Goal: Information Seeking & Learning: Learn about a topic

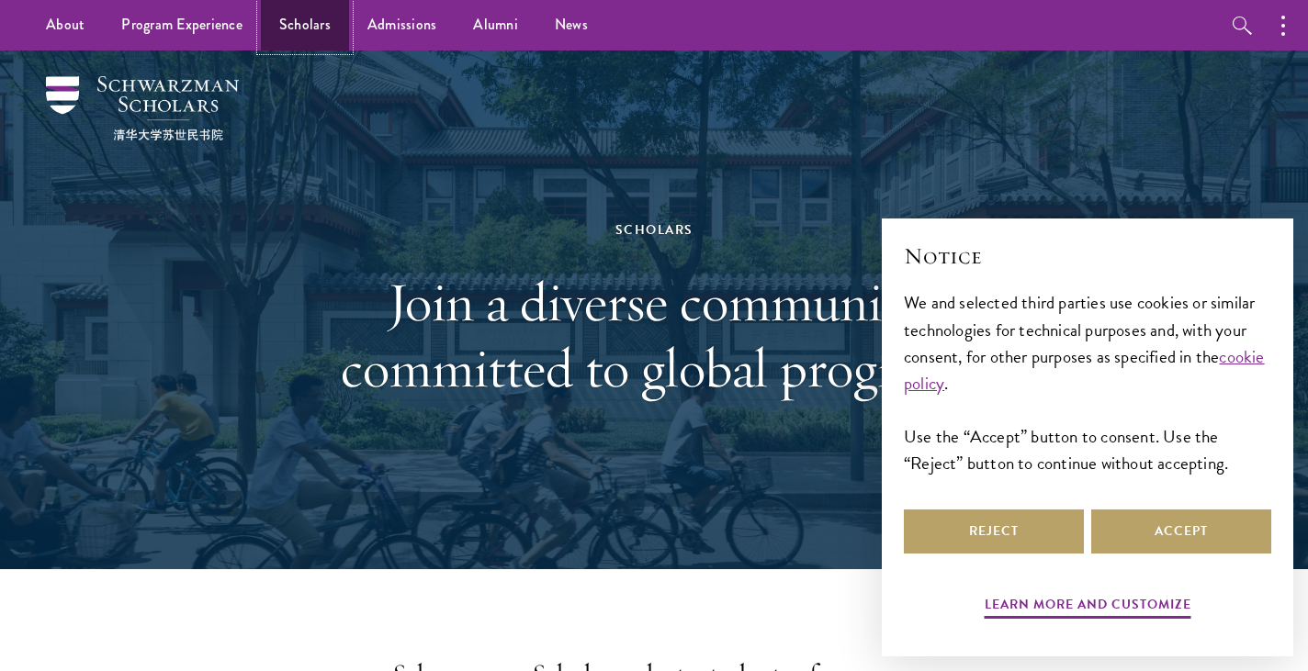
click at [324, 17] on link "Scholars" at bounding box center [305, 25] width 88 height 51
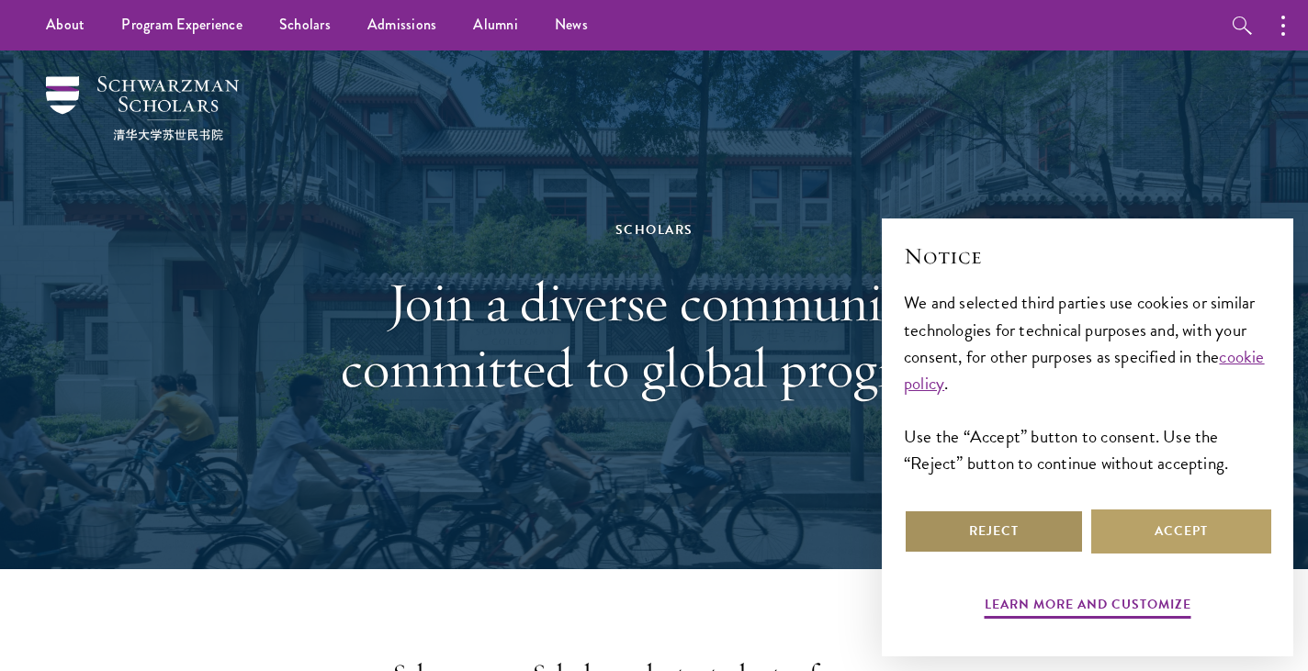
click at [993, 521] on button "Reject" at bounding box center [994, 532] width 180 height 44
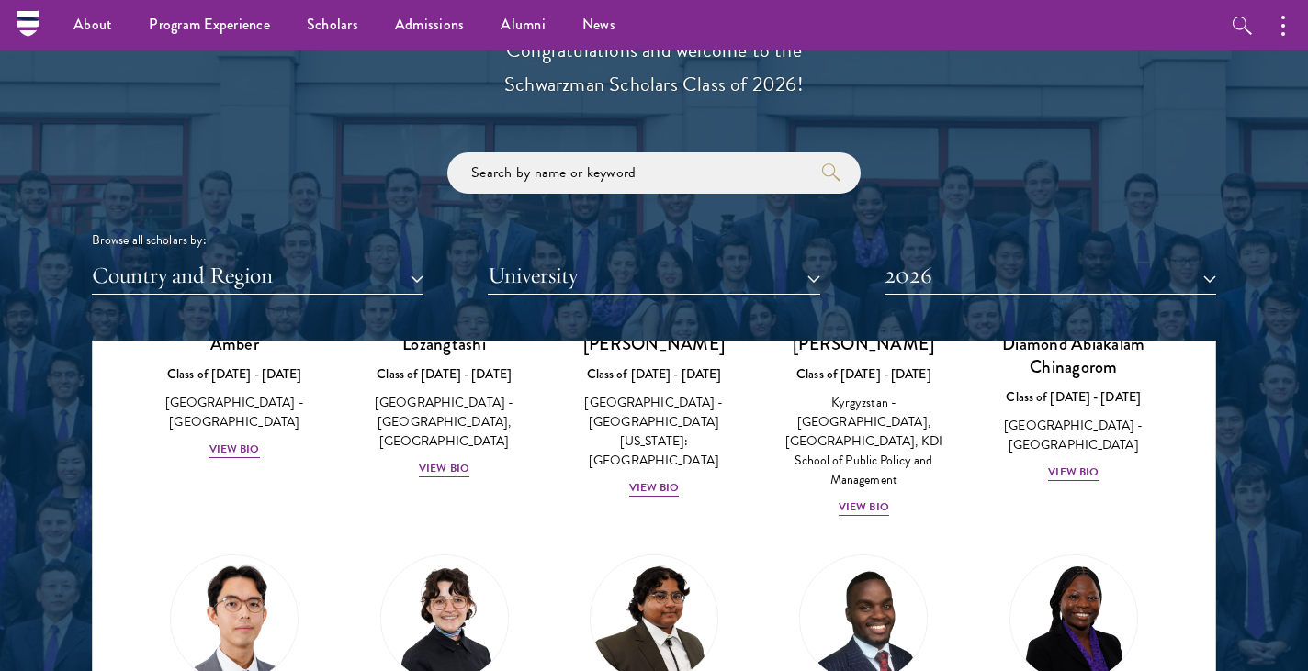
scroll to position [2089, 0]
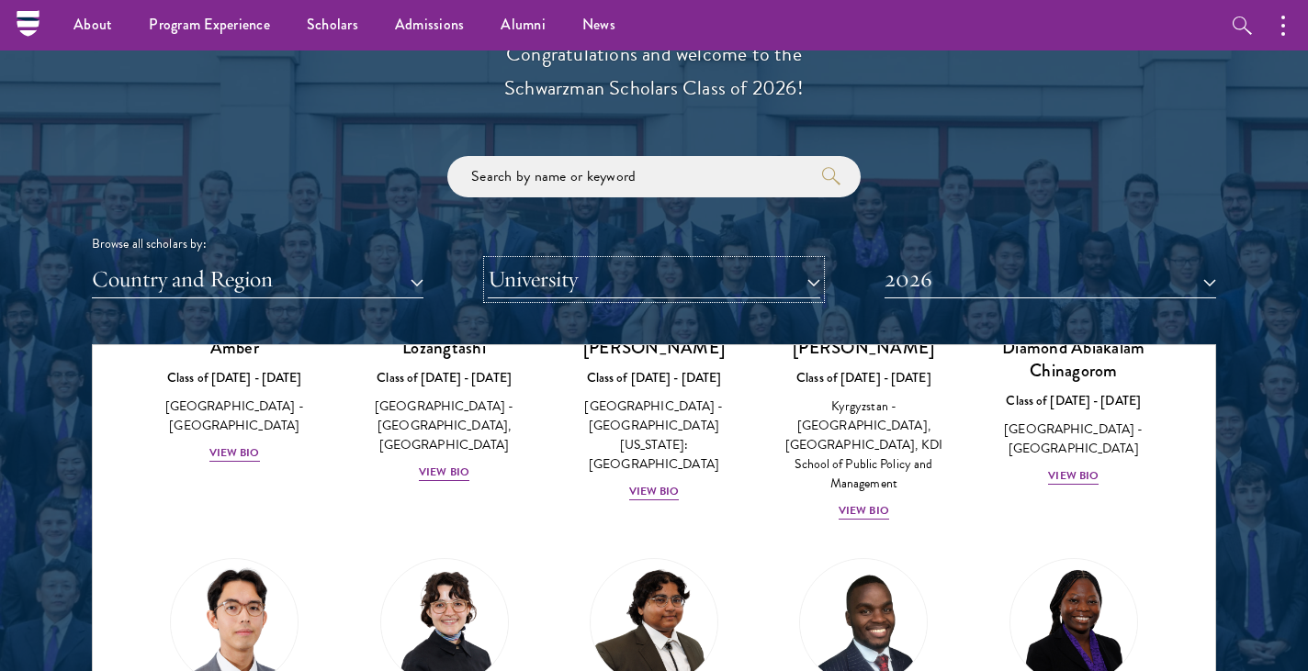
click at [782, 287] on button "University" at bounding box center [654, 280] width 332 height 38
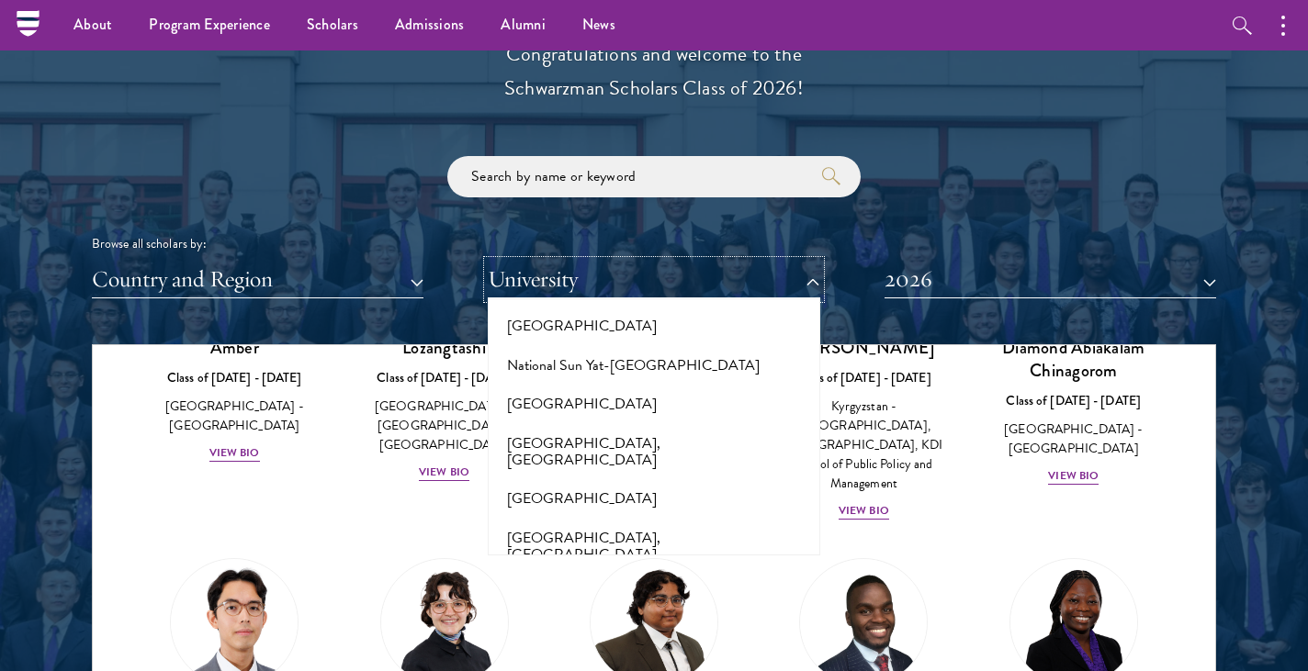
scroll to position [7887, 0]
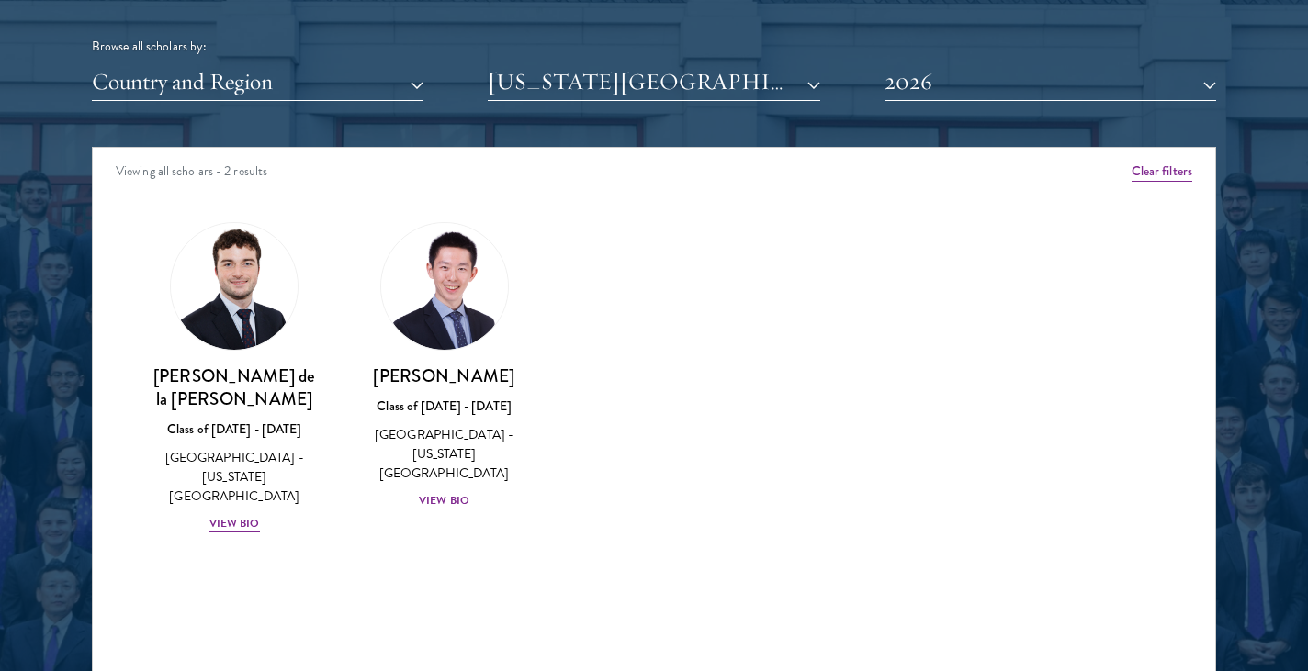
scroll to position [2290, 0]
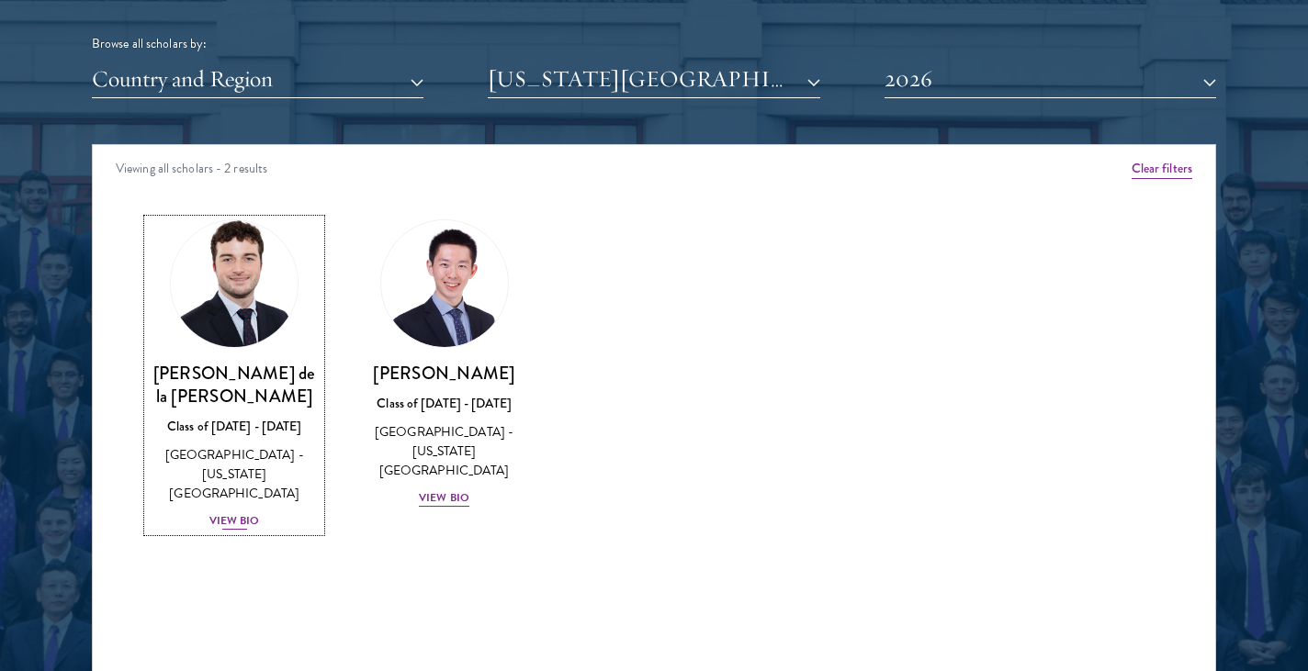
click at [238, 512] on div "View Bio" at bounding box center [234, 520] width 51 height 17
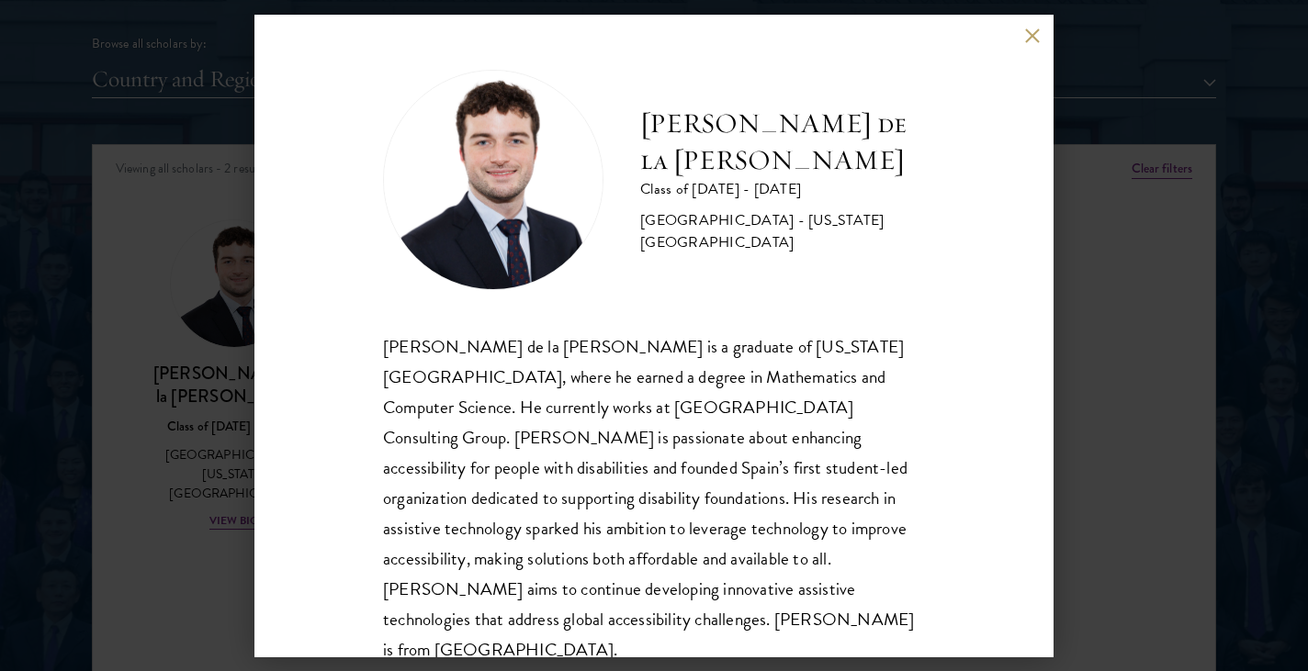
scroll to position [2, 0]
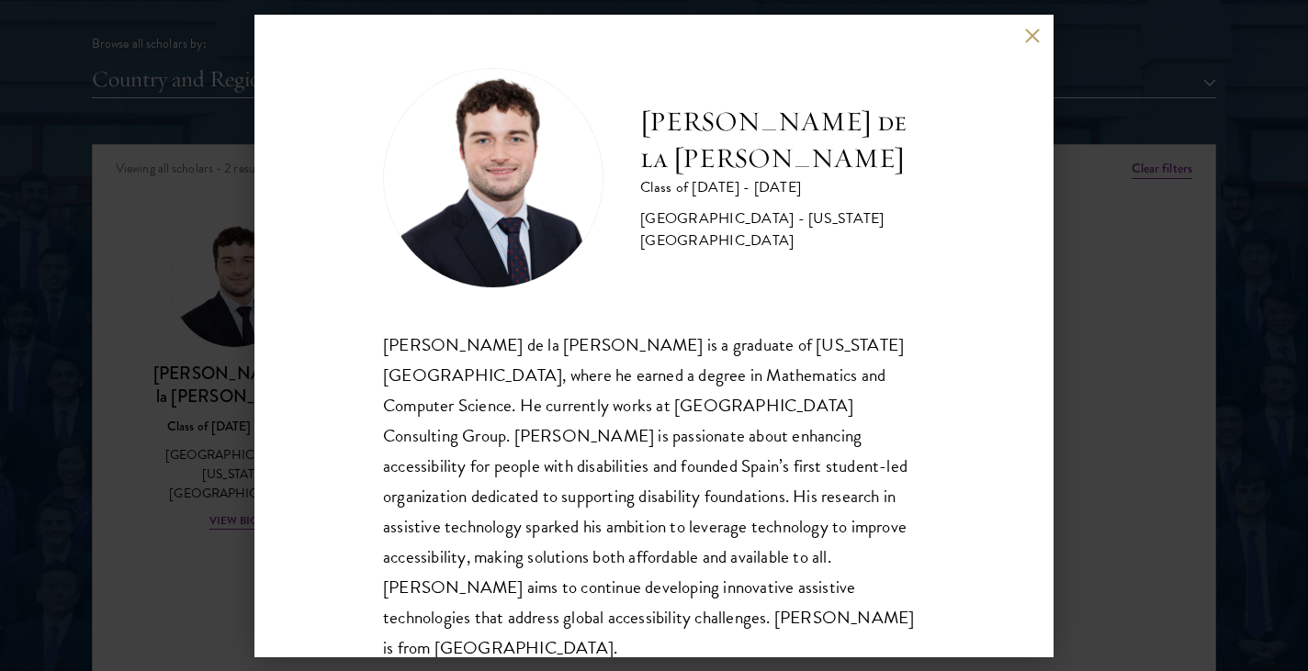
click at [1024, 44] on div "[PERSON_NAME] de la [PERSON_NAME] Class of [DATE] - [DATE] [GEOGRAPHIC_DATA] - …" at bounding box center [653, 336] width 799 height 643
click at [1029, 34] on button at bounding box center [1032, 36] width 16 height 16
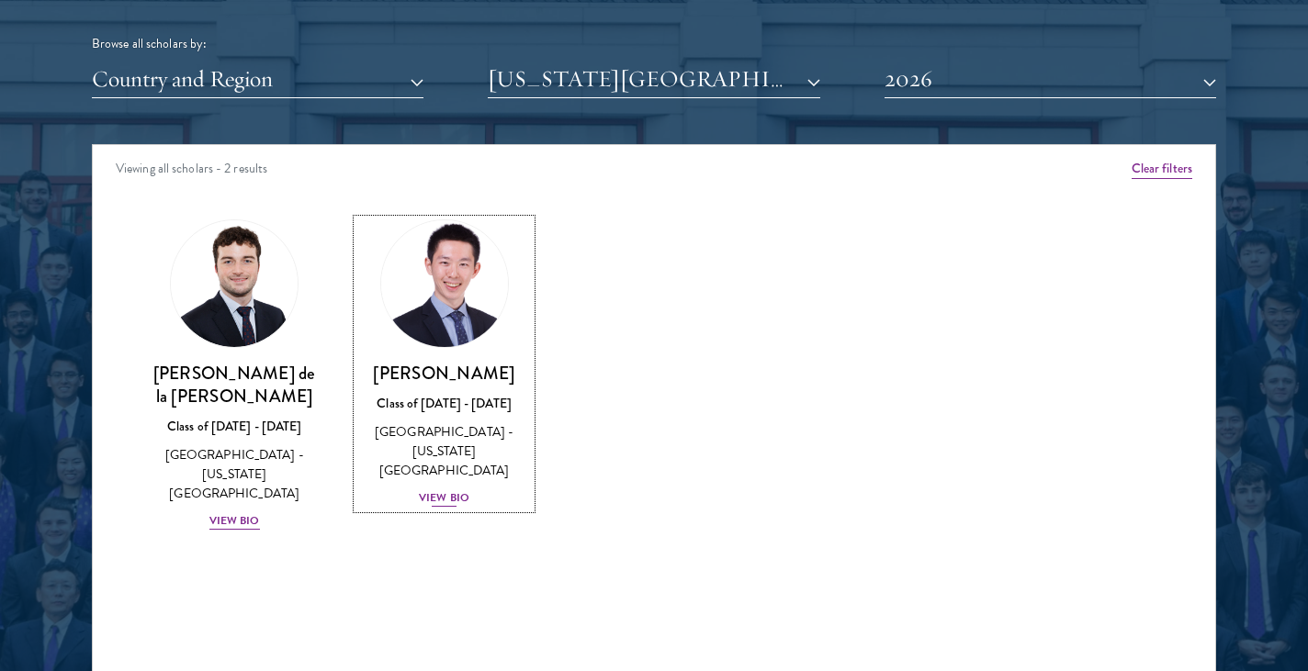
click at [456, 490] on div "View Bio" at bounding box center [444, 498] width 51 height 17
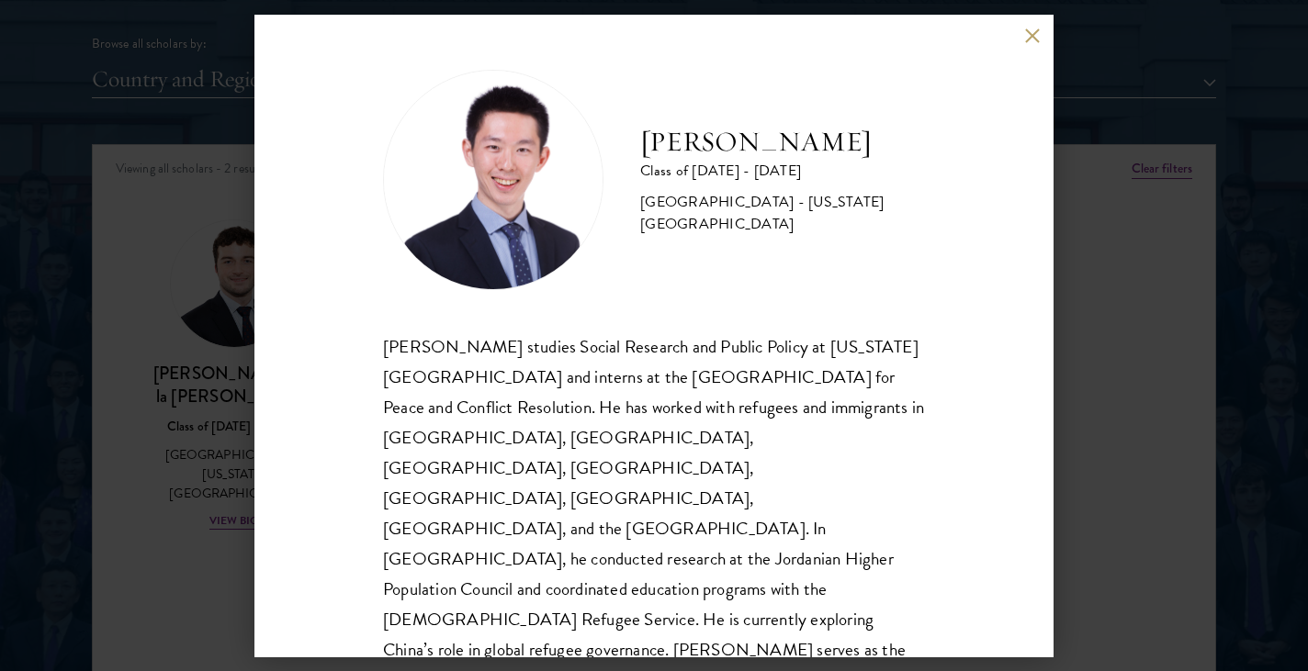
click at [1031, 39] on button at bounding box center [1032, 36] width 16 height 16
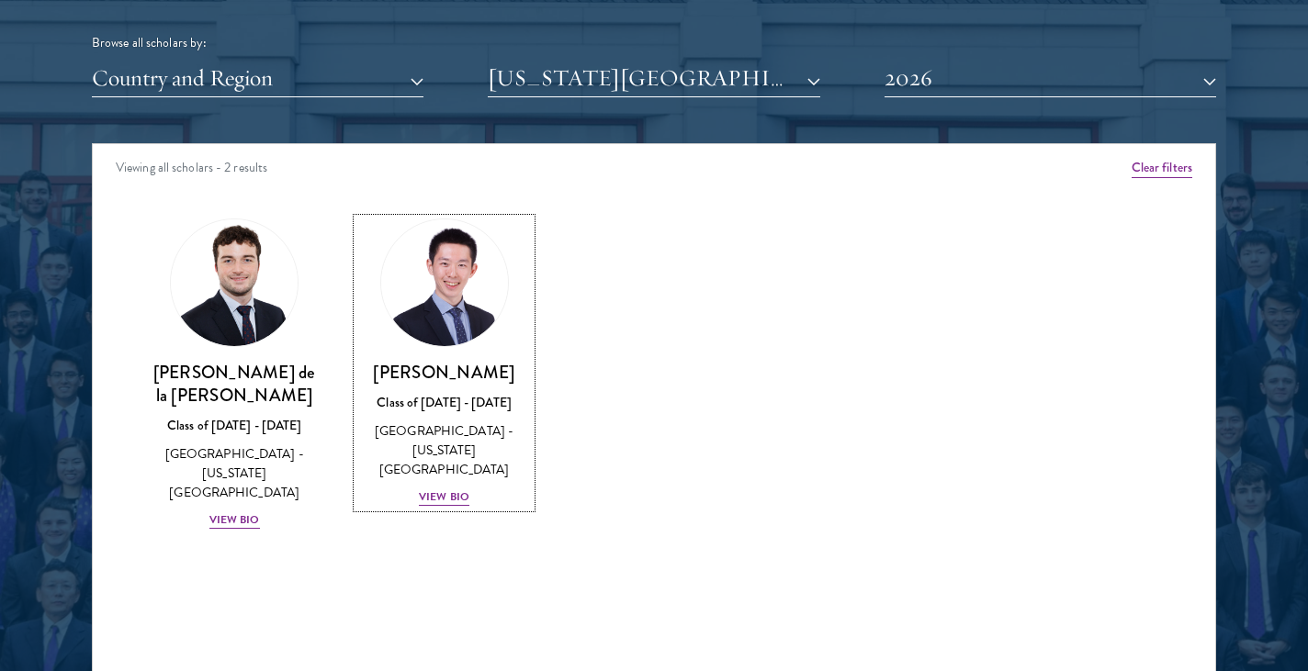
scroll to position [2291, 0]
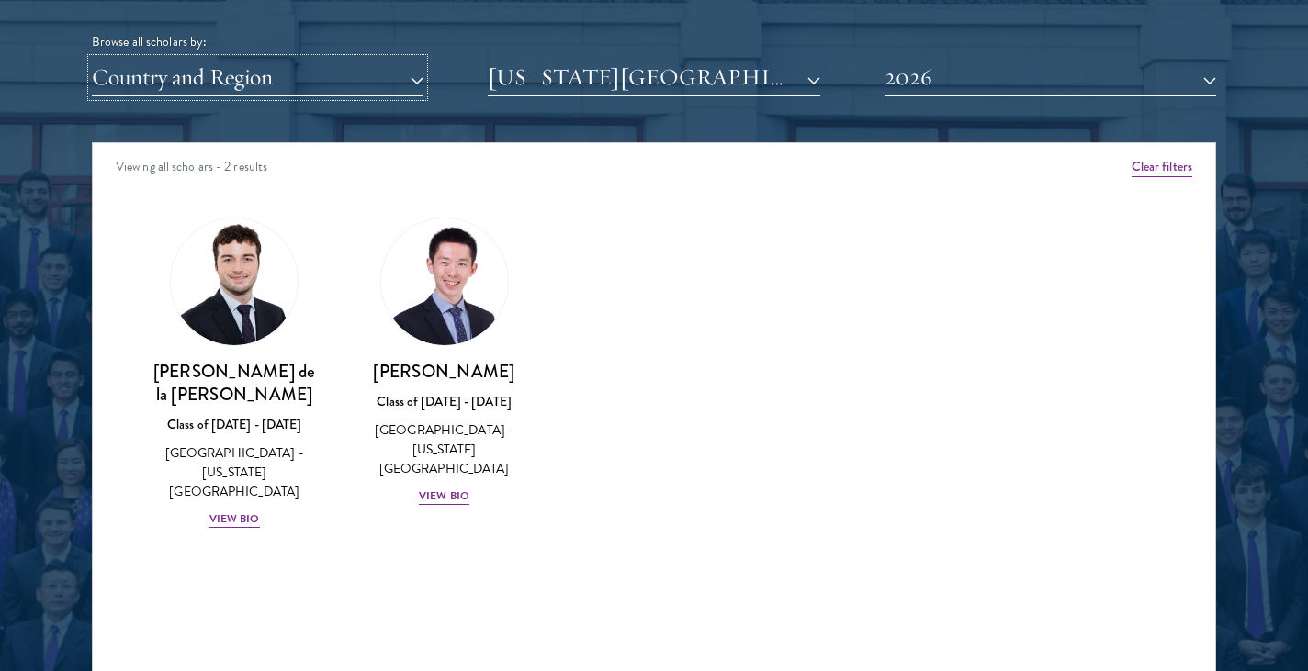
click at [342, 77] on button "Country and Region" at bounding box center [258, 78] width 332 height 38
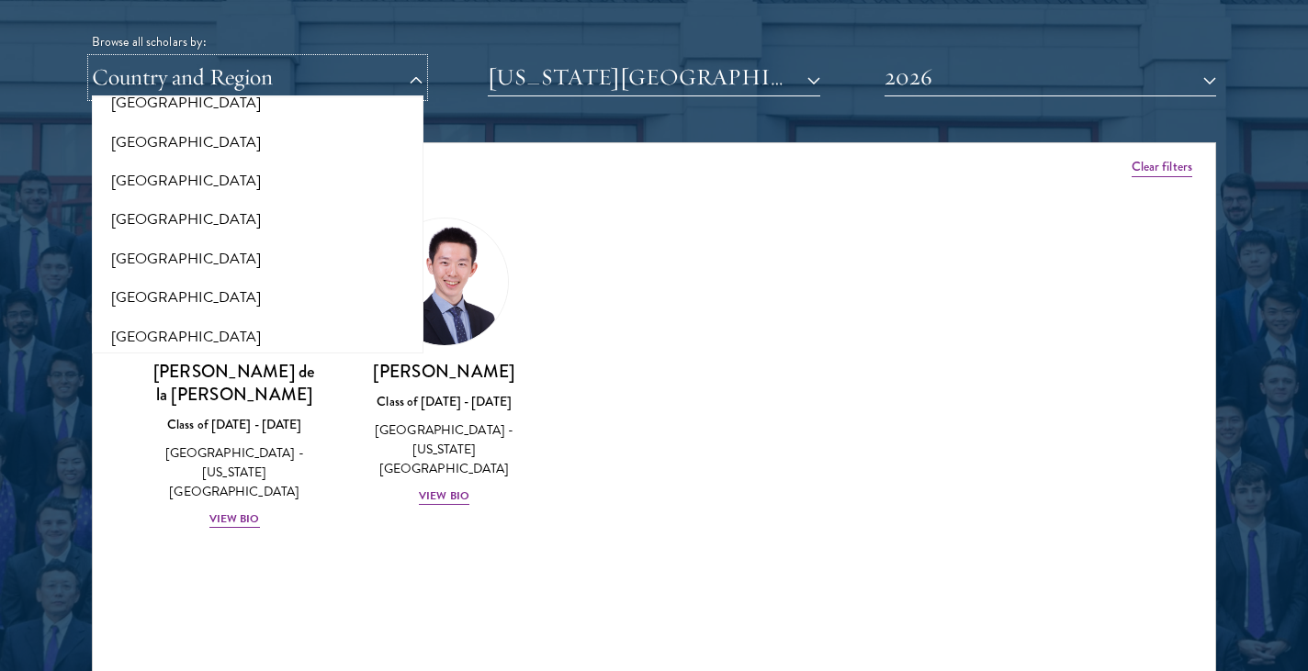
scroll to position [3820, 0]
click at [278, 163] on button "[GEOGRAPHIC_DATA]" at bounding box center [257, 182] width 321 height 39
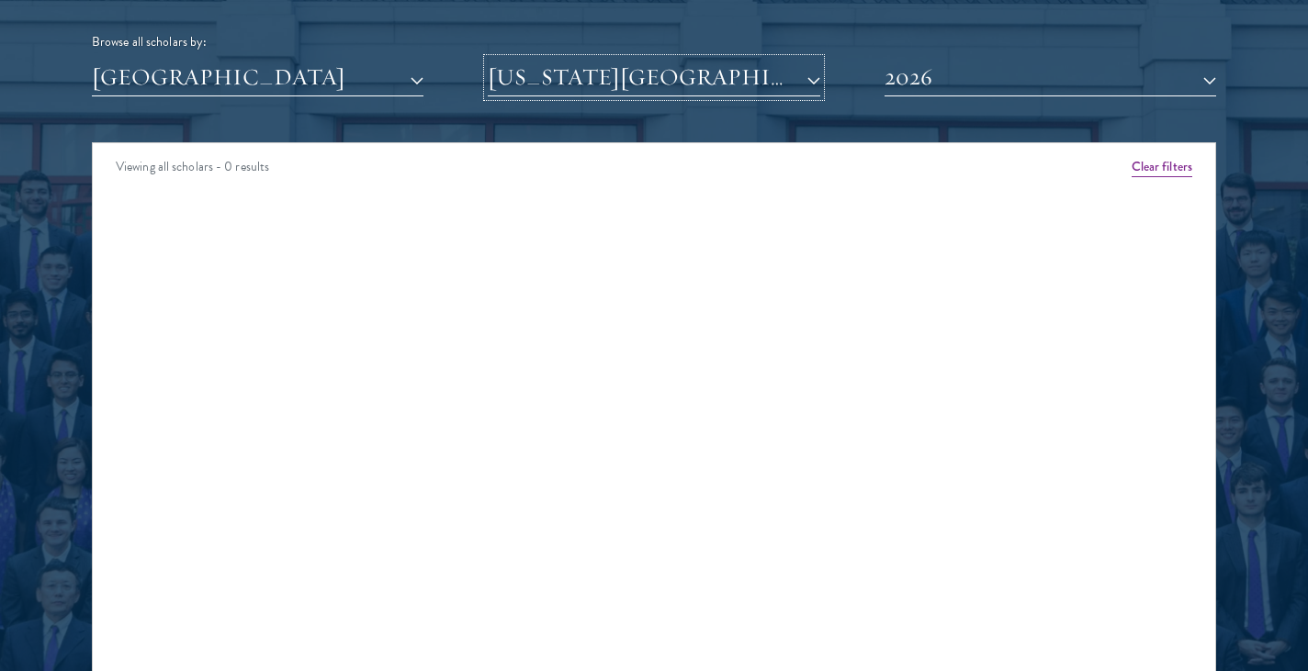
click at [587, 77] on button "[US_STATE][GEOGRAPHIC_DATA]" at bounding box center [654, 78] width 332 height 38
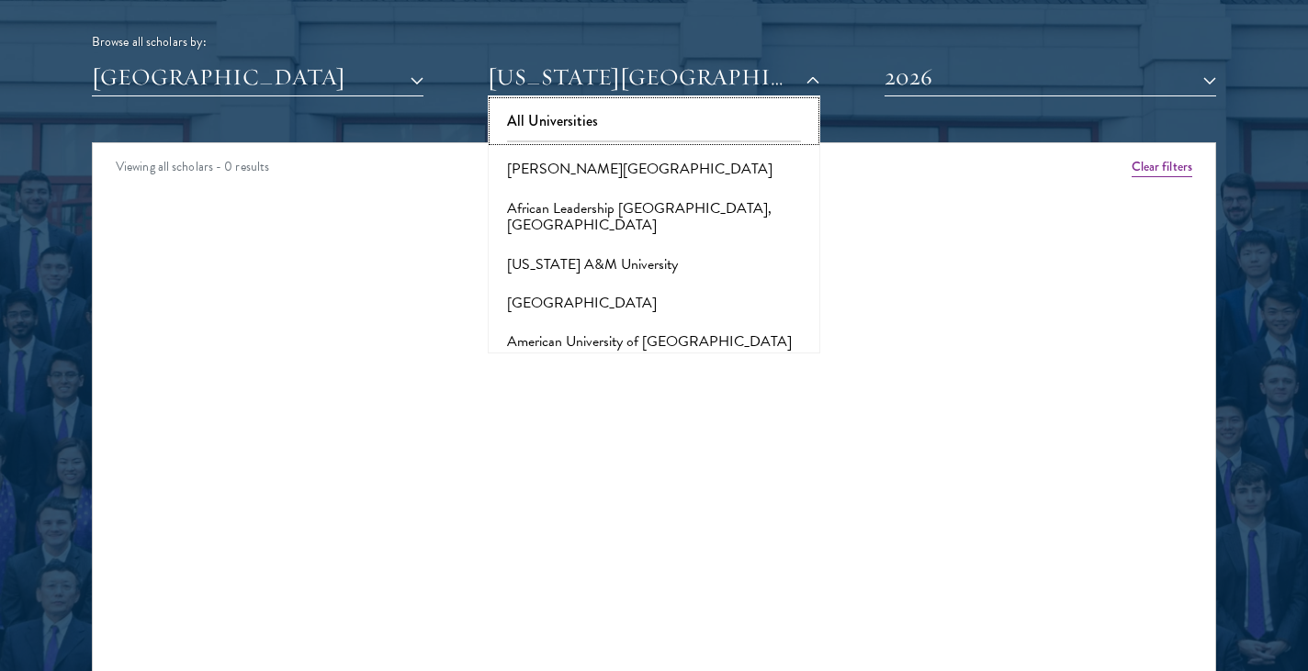
click at [581, 111] on button "All Universities" at bounding box center [653, 121] width 321 height 39
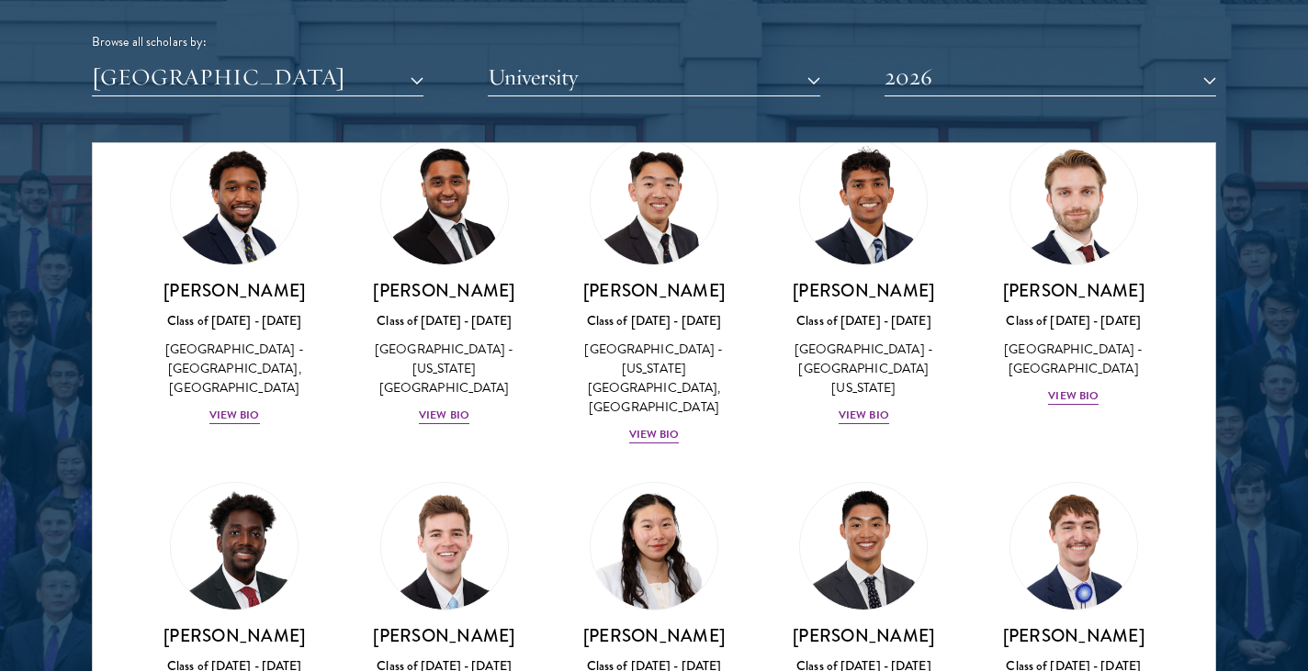
scroll to position [3324, 0]
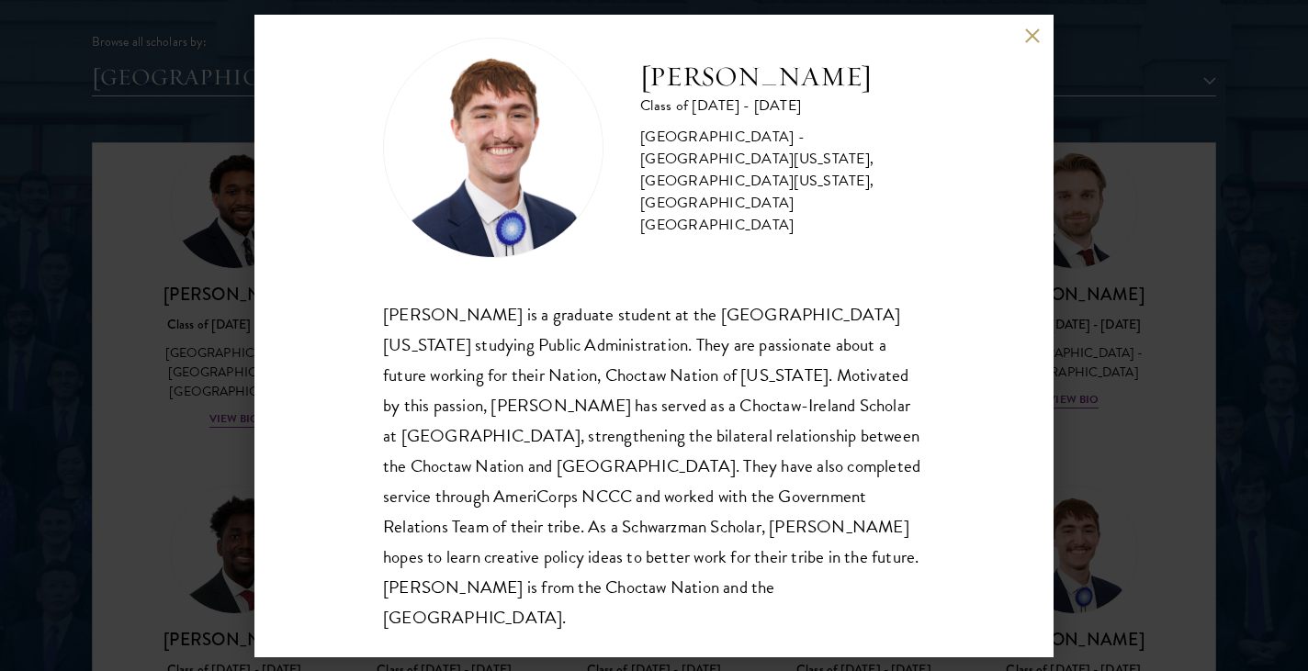
scroll to position [32, 0]
click at [1030, 27] on div "[PERSON_NAME] Class of [DATE] - [DATE] [GEOGRAPHIC_DATA] - [GEOGRAPHIC_DATA][US…" at bounding box center [653, 336] width 799 height 643
click at [1037, 31] on button at bounding box center [1032, 36] width 16 height 16
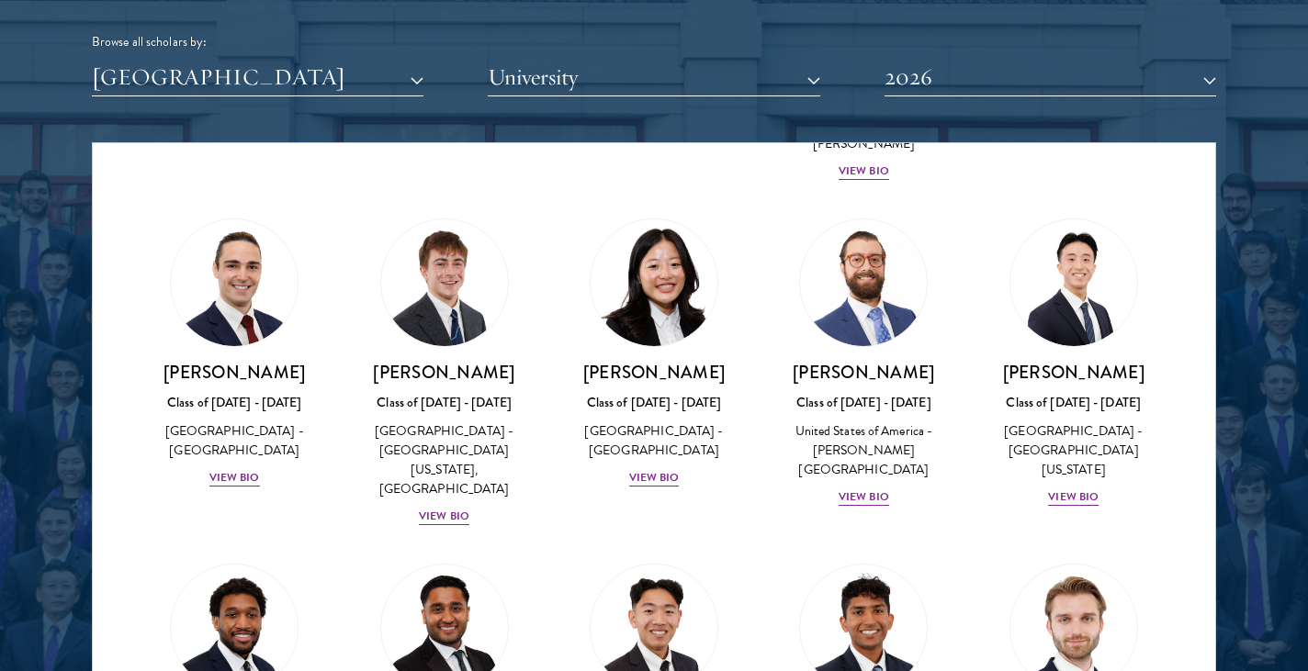
scroll to position [2901, 0]
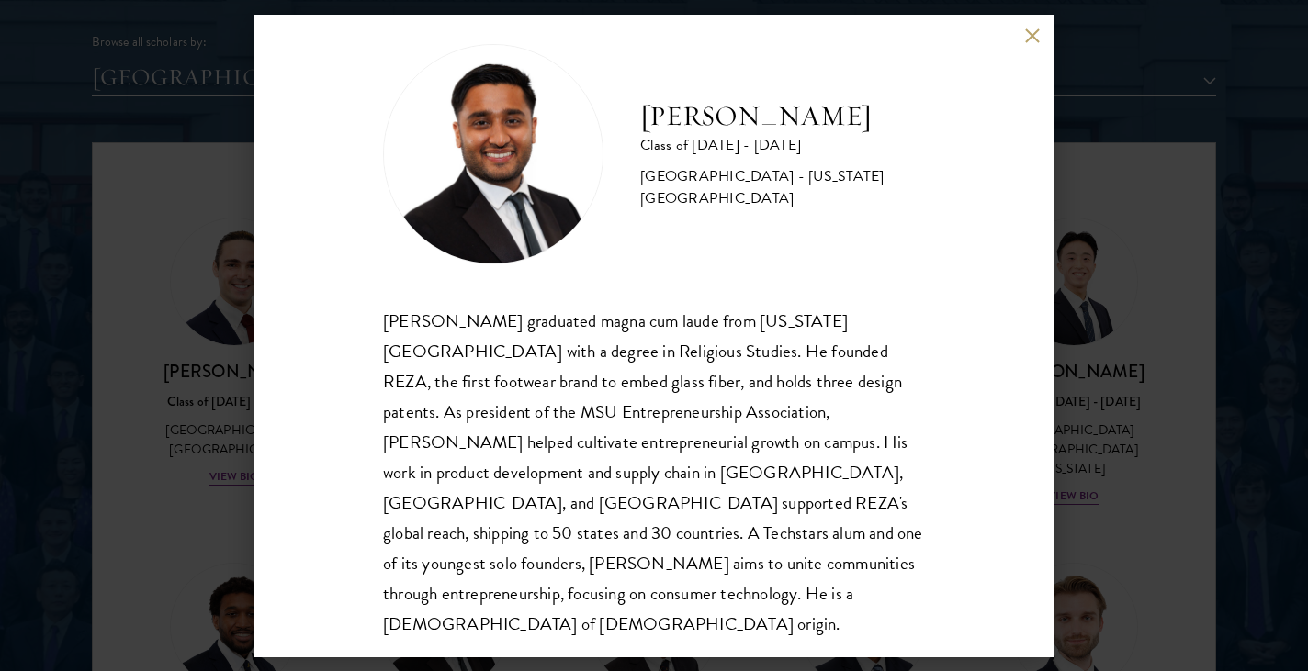
scroll to position [32, 0]
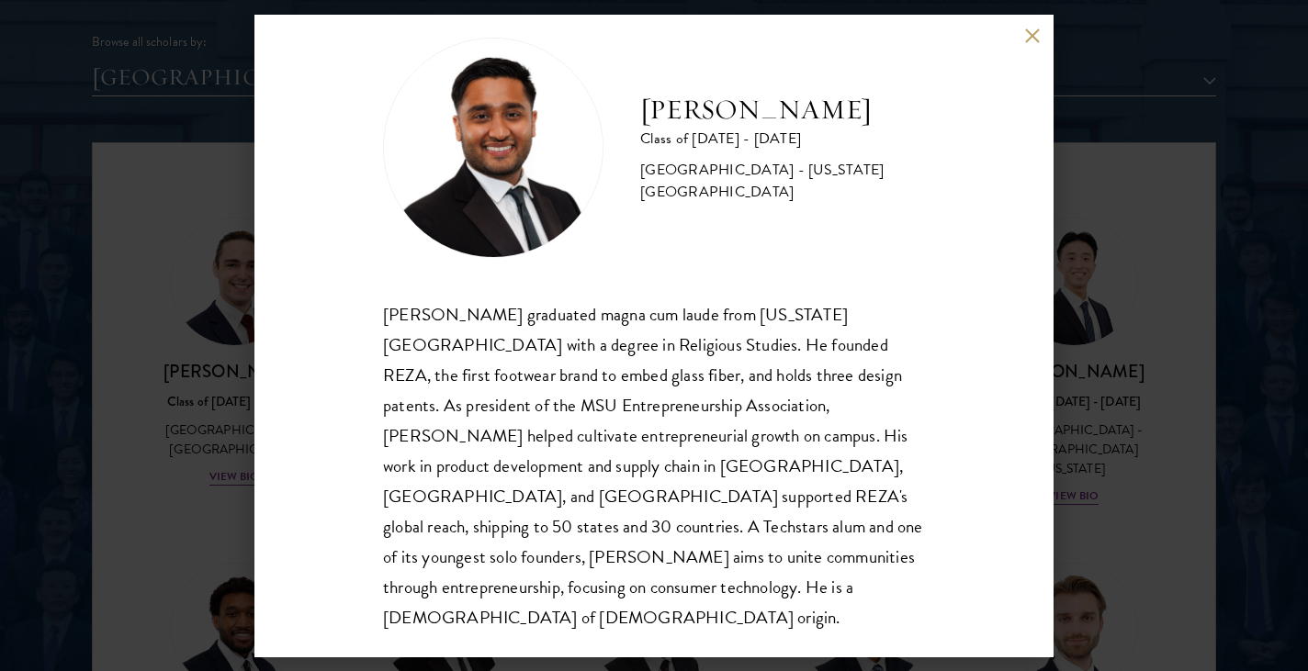
click at [1022, 40] on div "[PERSON_NAME] Class of [DATE] - [DATE] [GEOGRAPHIC_DATA] - [US_STATE][GEOGRAPHI…" at bounding box center [653, 336] width 799 height 643
click at [1036, 33] on button at bounding box center [1032, 36] width 16 height 16
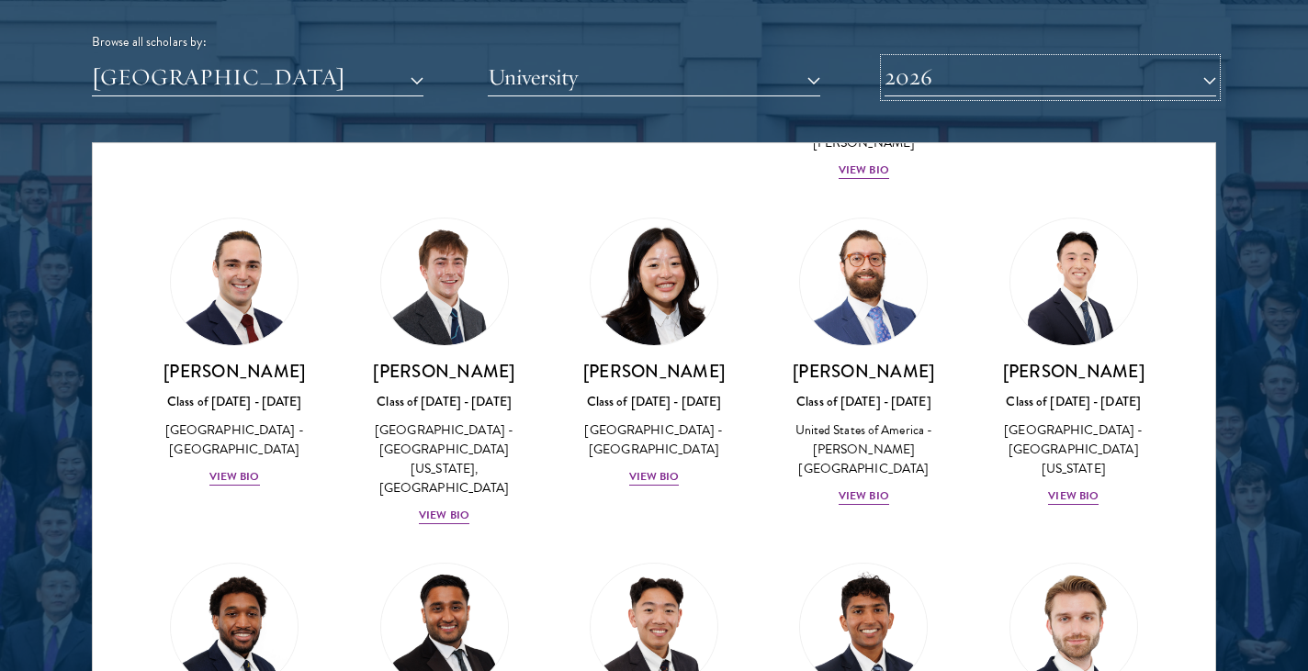
click at [933, 69] on button "2026" at bounding box center [1050, 78] width 332 height 38
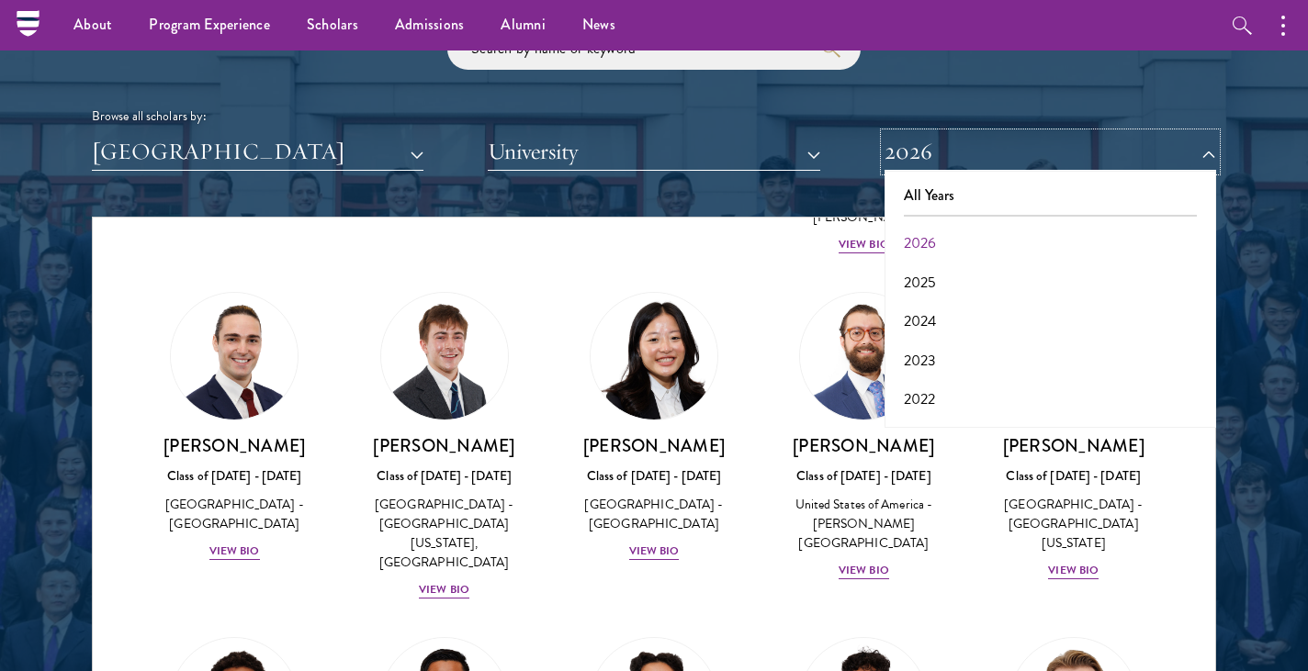
scroll to position [2216, 0]
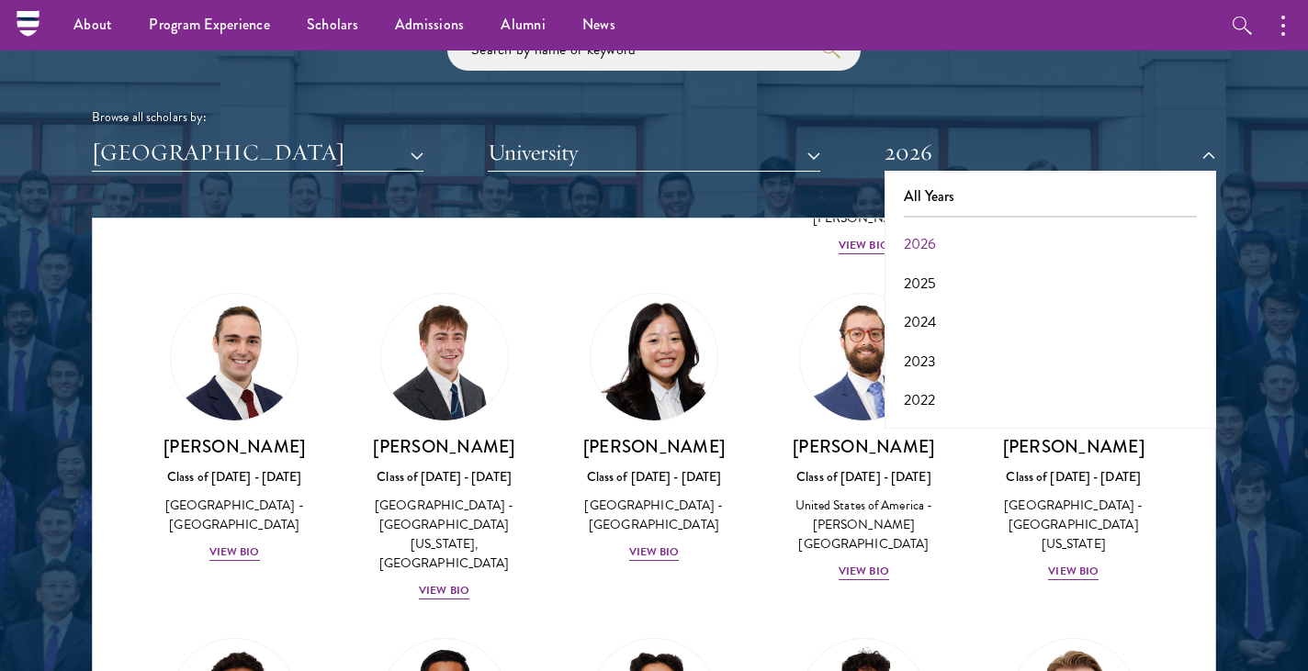
click at [744, 326] on div "[PERSON_NAME] Class of [DATE] - [DATE] [GEOGRAPHIC_DATA] - [GEOGRAPHIC_DATA] Vi…" at bounding box center [653, 428] width 209 height 307
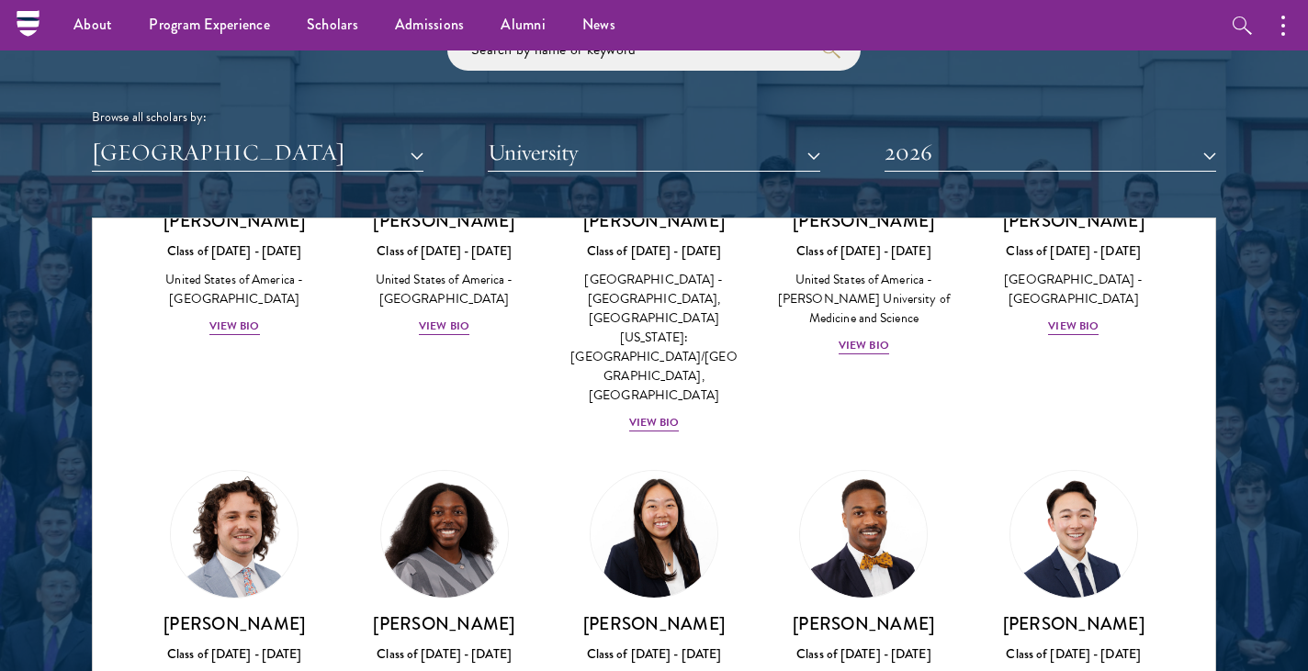
scroll to position [1311, 0]
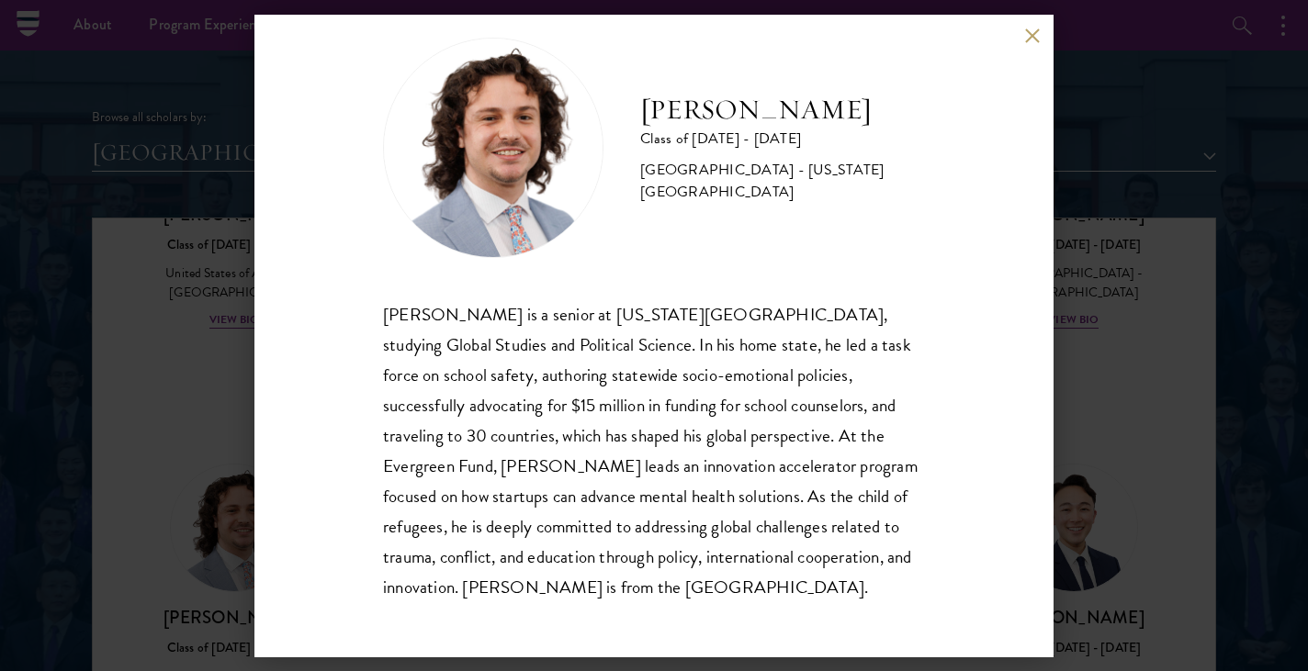
scroll to position [32, 0]
click at [1021, 37] on div "[PERSON_NAME] Class of [DATE] - [DATE] [GEOGRAPHIC_DATA] - [US_STATE][GEOGRAPHI…" at bounding box center [653, 336] width 799 height 643
click at [1024, 40] on button at bounding box center [1032, 36] width 16 height 16
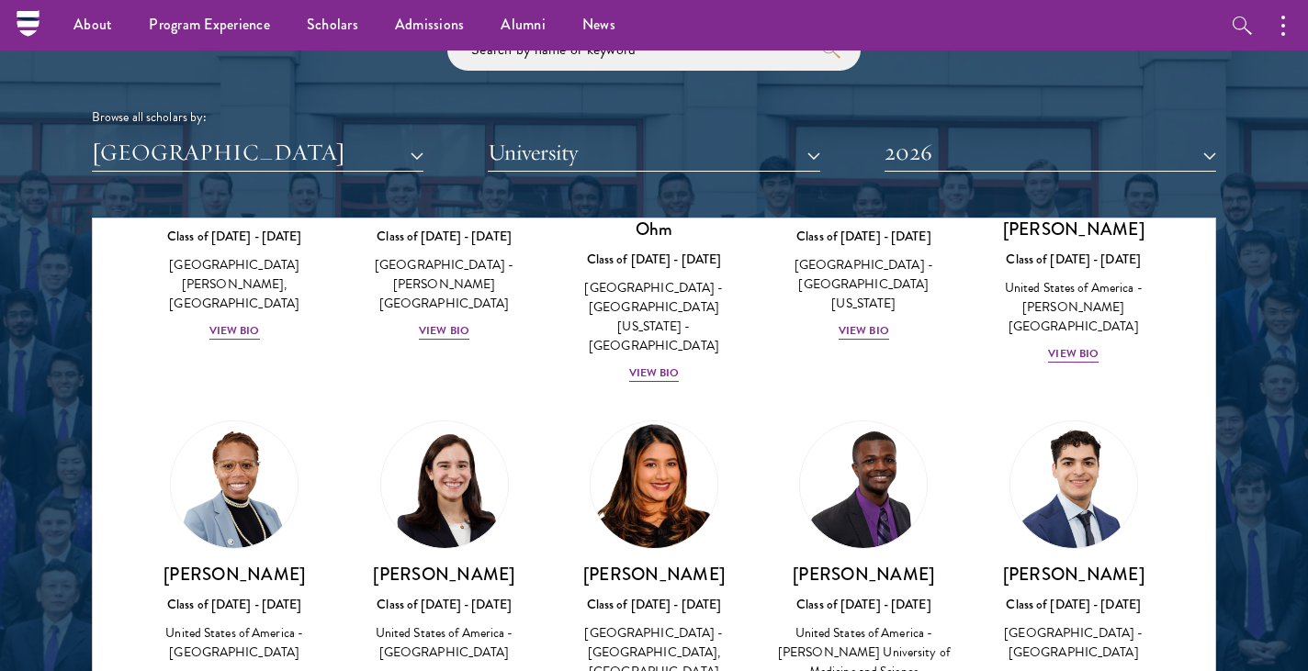
scroll to position [952, 0]
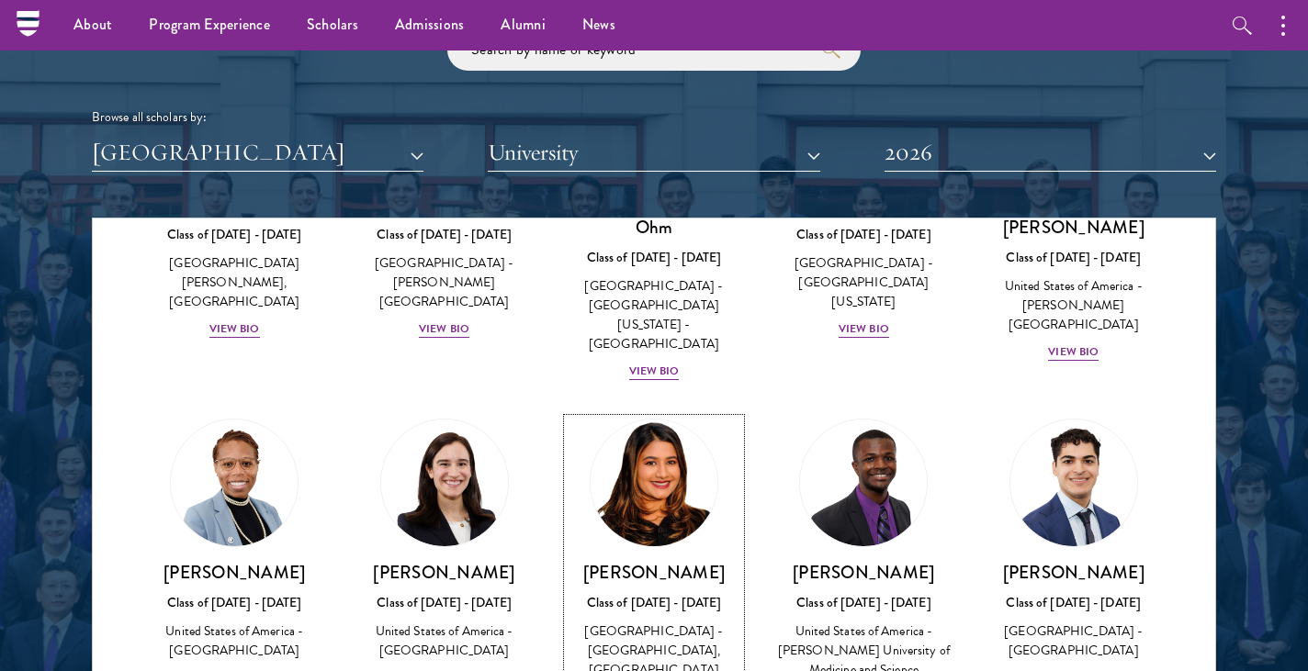
click at [673, 433] on img at bounding box center [654, 483] width 140 height 140
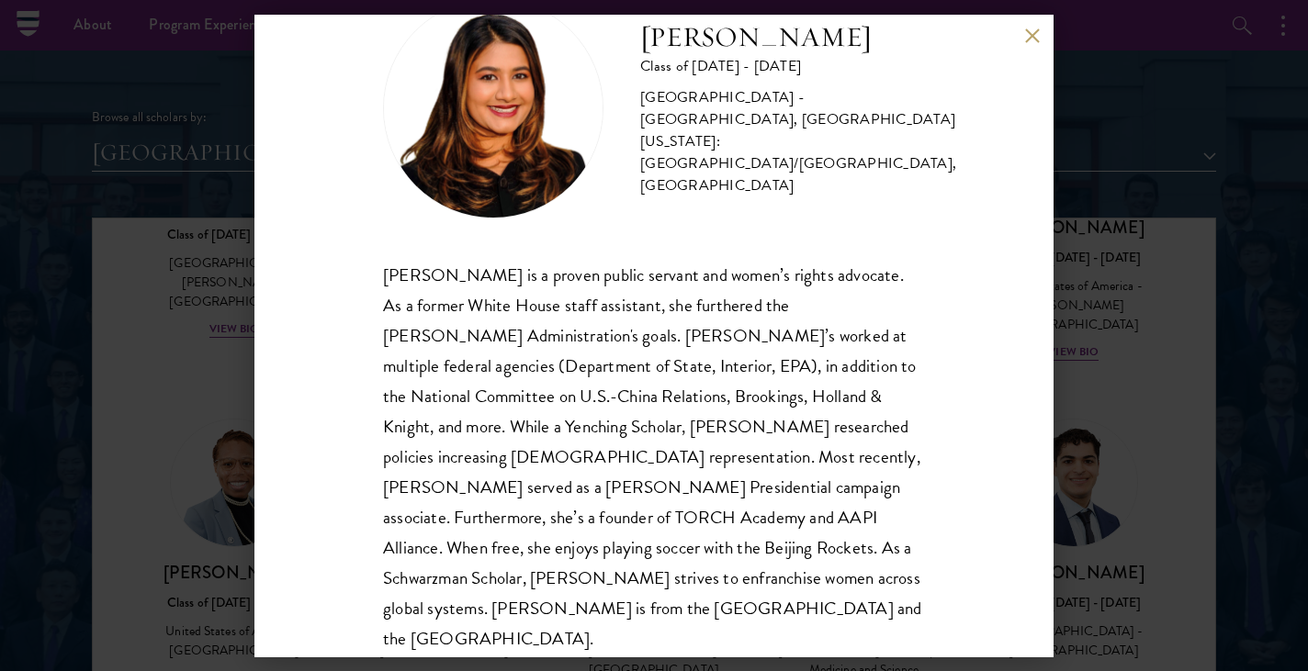
scroll to position [71, 0]
click at [1012, 28] on div "[PERSON_NAME] Class of [DATE] - [DATE] [GEOGRAPHIC_DATA] - [GEOGRAPHIC_DATA], […" at bounding box center [653, 336] width 799 height 643
click at [1037, 39] on button at bounding box center [1032, 36] width 16 height 16
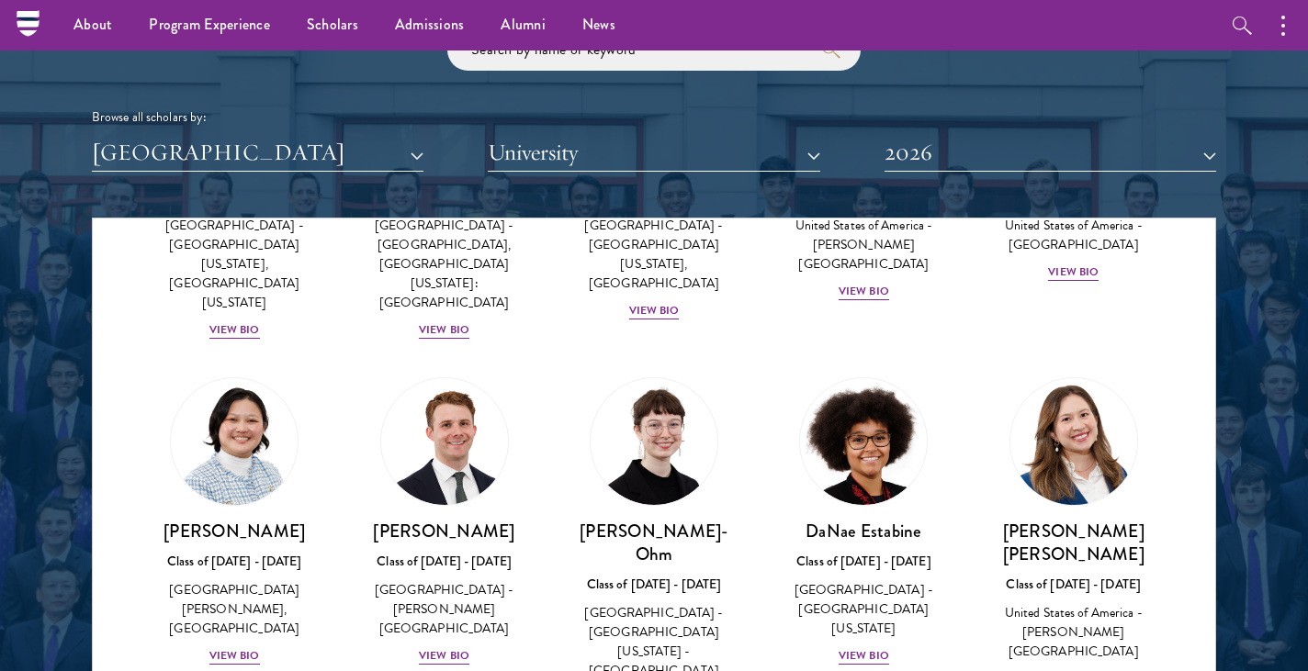
scroll to position [626, 0]
click at [1060, 466] on div at bounding box center [1073, 441] width 129 height 129
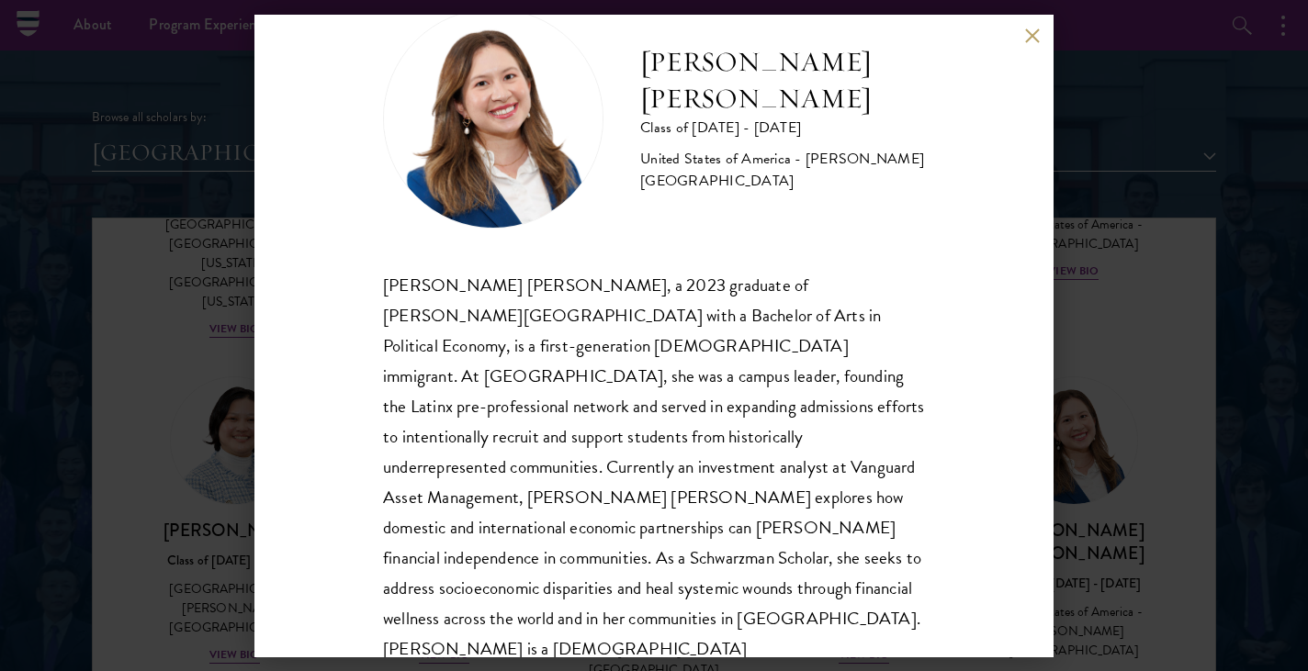
scroll to position [93, 0]
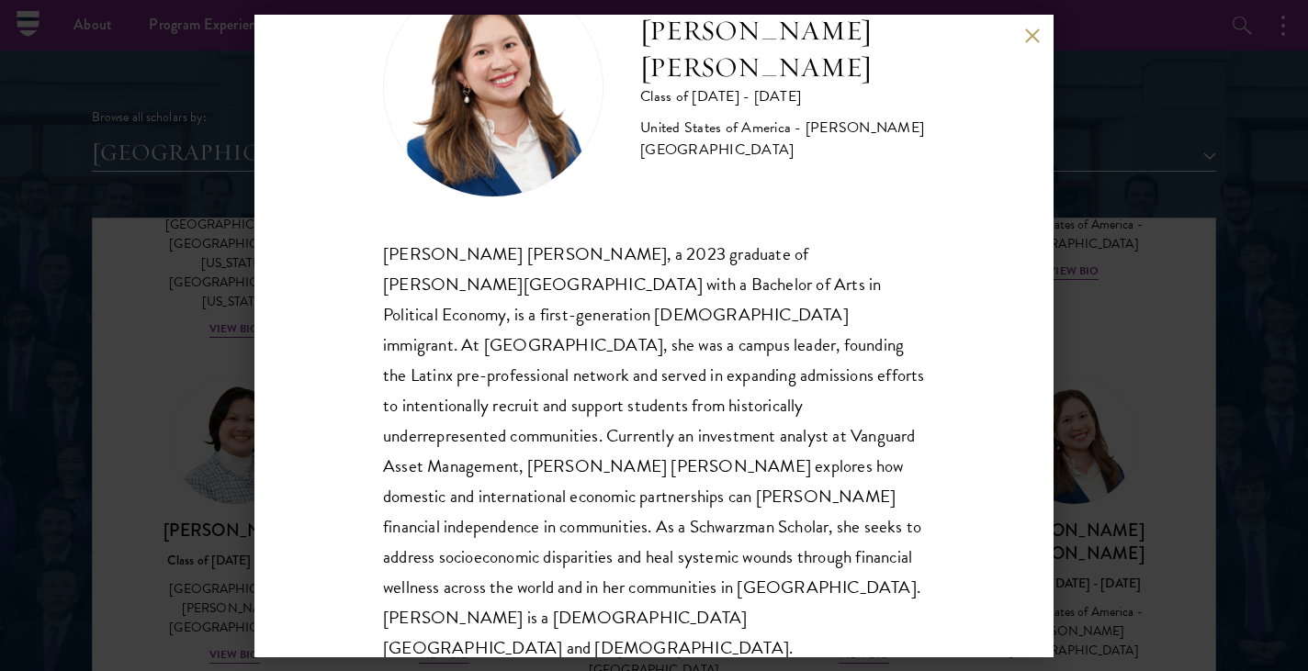
click at [1030, 39] on button at bounding box center [1032, 36] width 16 height 16
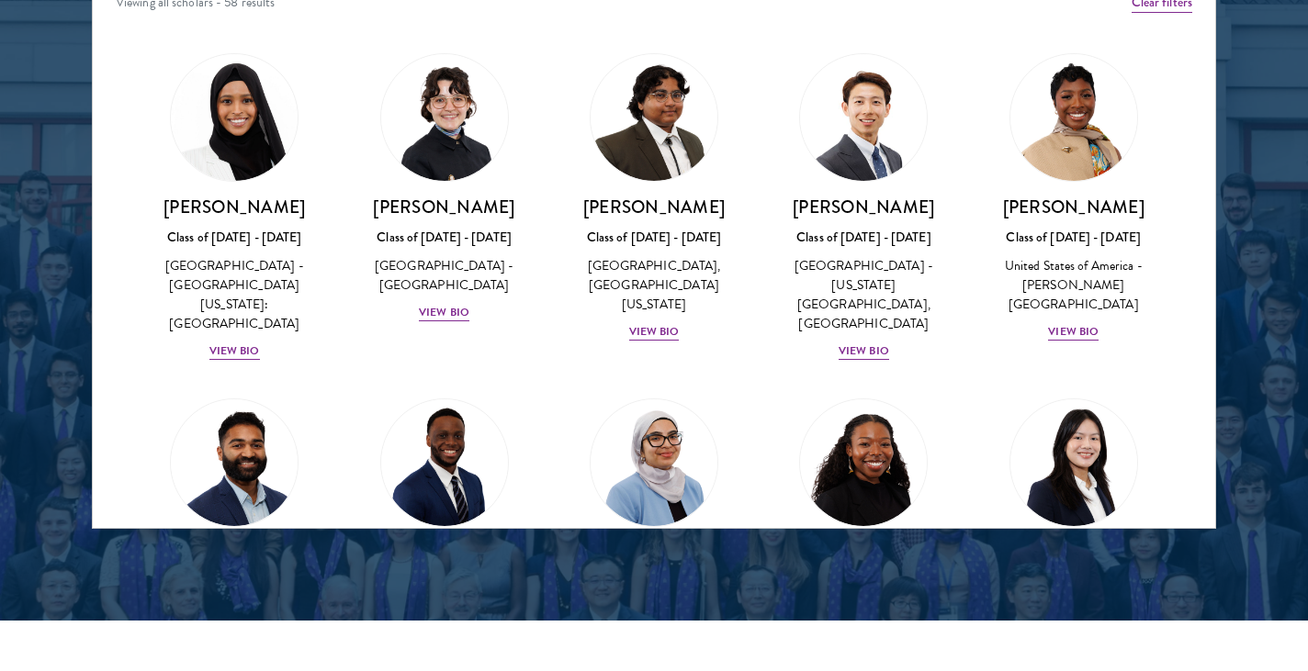
scroll to position [2478, 0]
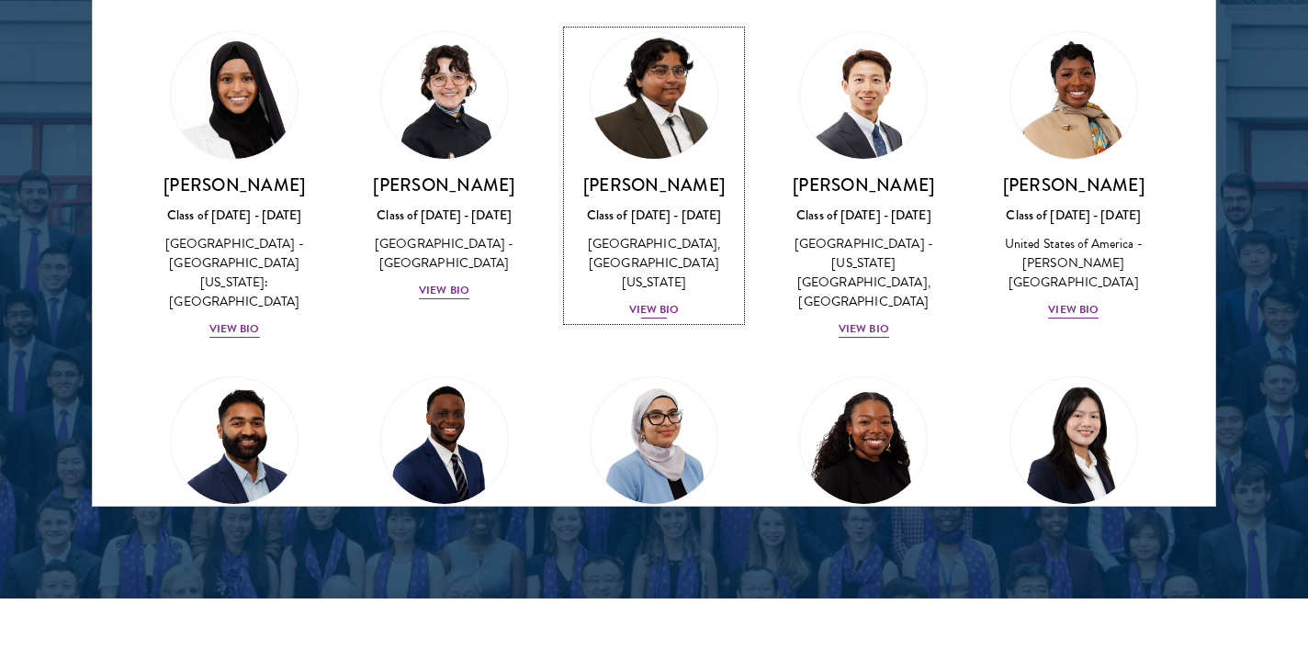
click at [642, 292] on div "[PERSON_NAME] Class of [DATE] - [DATE] [GEOGRAPHIC_DATA] - [GEOGRAPHIC_DATA], […" at bounding box center [654, 247] width 173 height 147
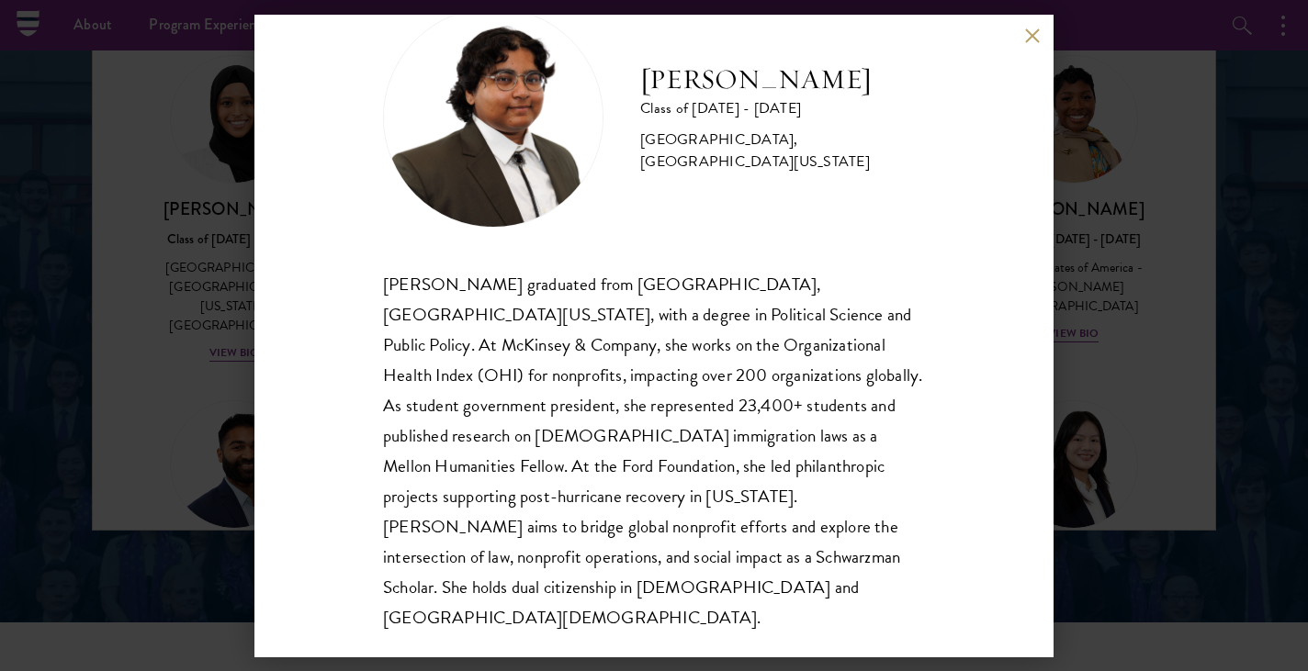
scroll to position [2453, 0]
click at [1030, 34] on button at bounding box center [1032, 36] width 16 height 16
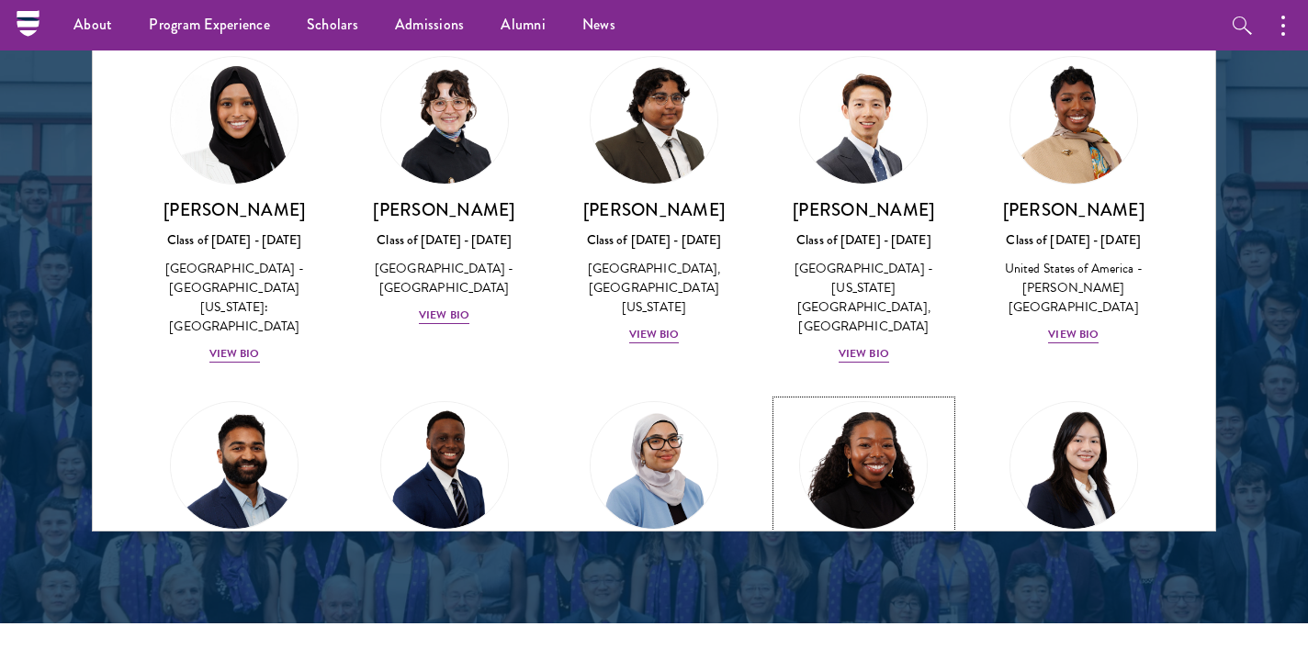
click at [834, 478] on img at bounding box center [864, 466] width 140 height 140
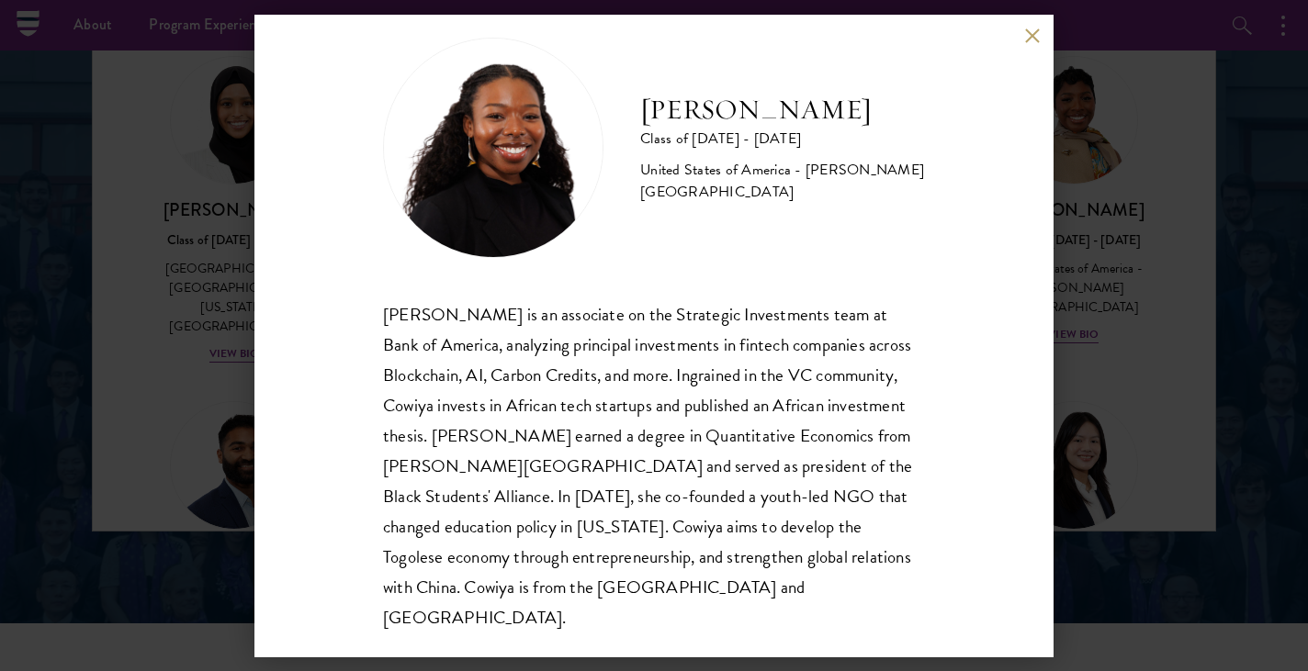
scroll to position [32, 0]
click at [1029, 31] on button at bounding box center [1032, 36] width 16 height 16
